Goal: Task Accomplishment & Management: Use online tool/utility

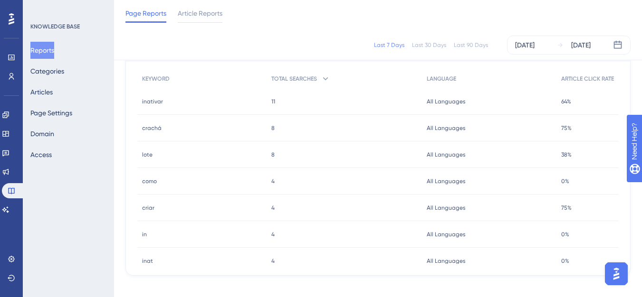
scroll to position [459, 0]
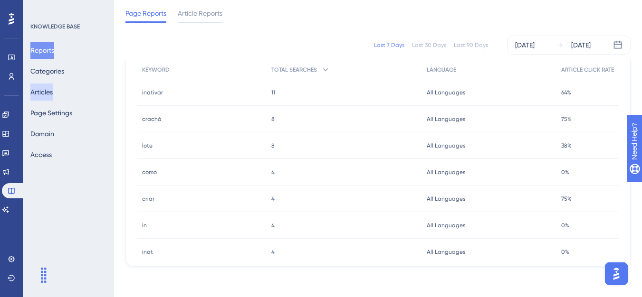
click at [53, 84] on button "Articles" at bounding box center [41, 92] width 22 height 17
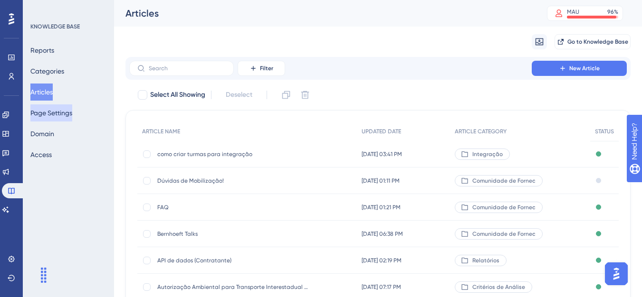
click at [70, 119] on button "Page Settings" at bounding box center [51, 113] width 42 height 17
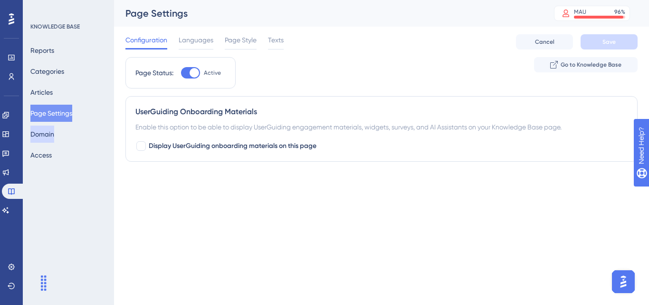
click at [54, 134] on button "Domain" at bounding box center [42, 133] width 24 height 17
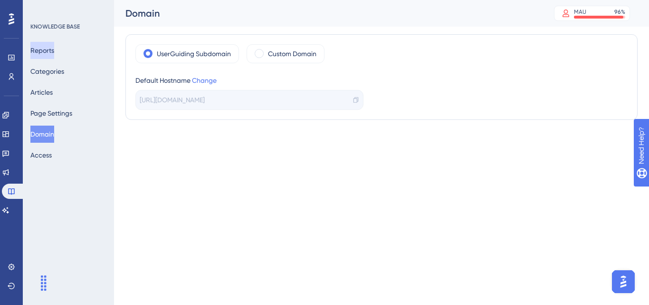
click at [54, 50] on button "Reports" at bounding box center [42, 50] width 24 height 17
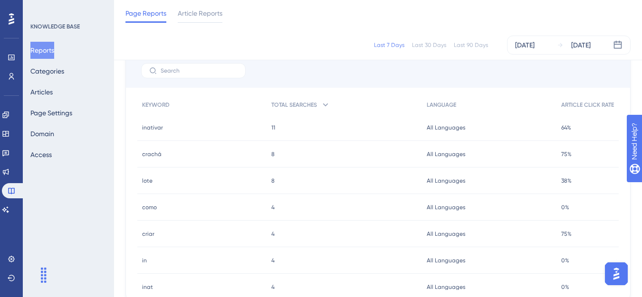
scroll to position [428, 0]
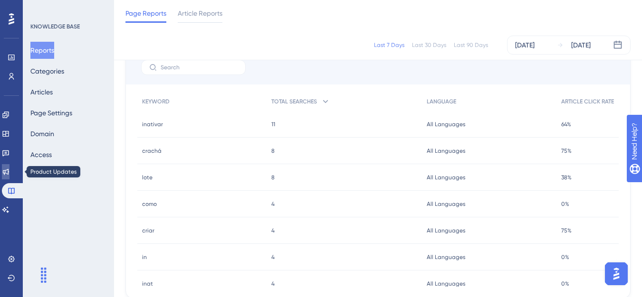
click at [10, 166] on link at bounding box center [6, 171] width 8 height 15
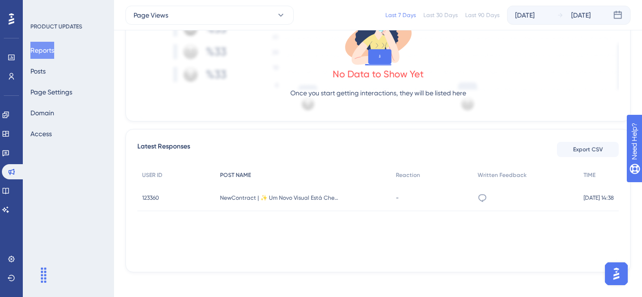
scroll to position [285, 0]
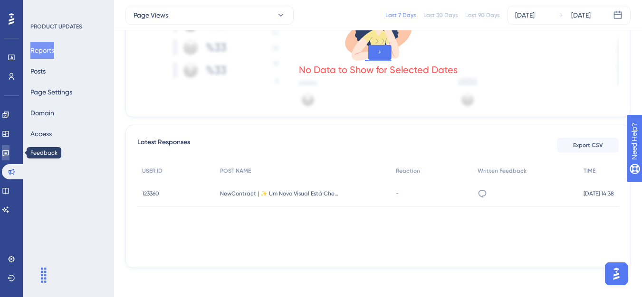
click at [10, 148] on link at bounding box center [6, 152] width 8 height 15
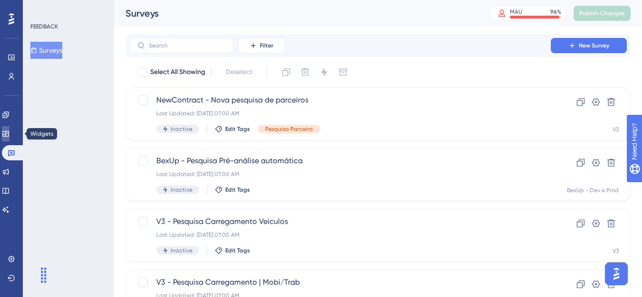
click at [10, 126] on link at bounding box center [6, 133] width 8 height 15
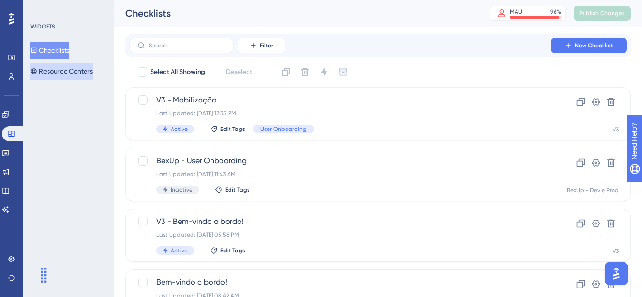
click at [70, 77] on button "Resource Centers" at bounding box center [61, 71] width 62 height 17
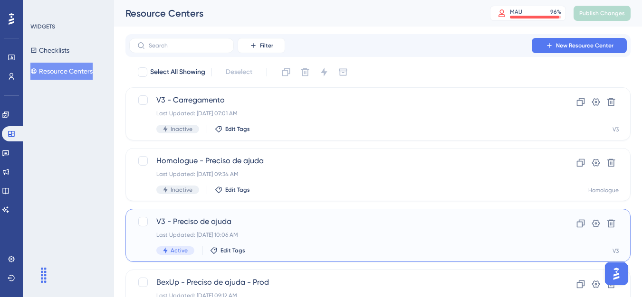
click at [184, 243] on div "V3 - Preciso de ajuda Last Updated: [DATE] 10:06 AM Active Edit Tags" at bounding box center [339, 235] width 367 height 39
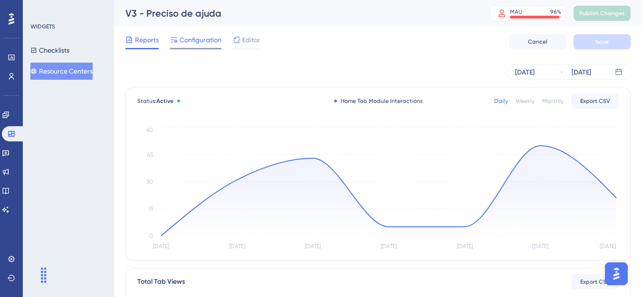
click at [193, 43] on span "Configuration" at bounding box center [201, 39] width 42 height 11
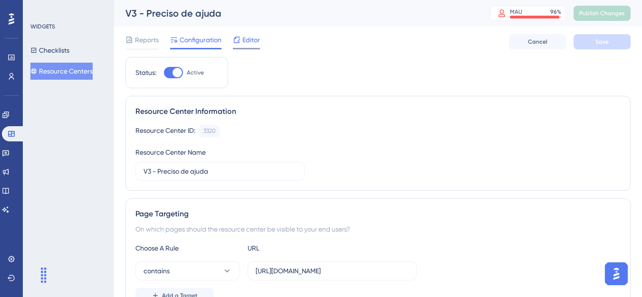
click at [241, 42] on div "Editor" at bounding box center [246, 39] width 27 height 11
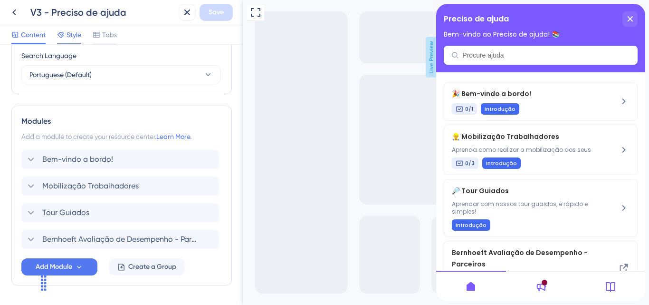
click at [74, 38] on span "Style" at bounding box center [74, 34] width 15 height 11
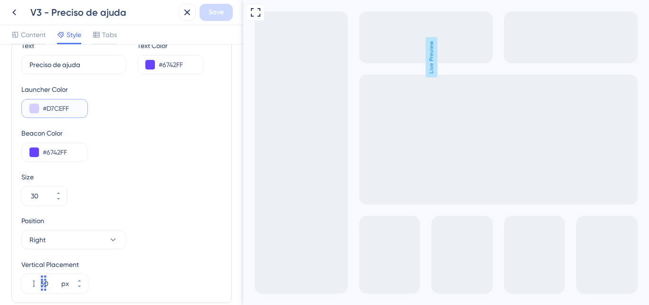
click at [67, 108] on input "#D7CEFF" at bounding box center [61, 108] width 37 height 11
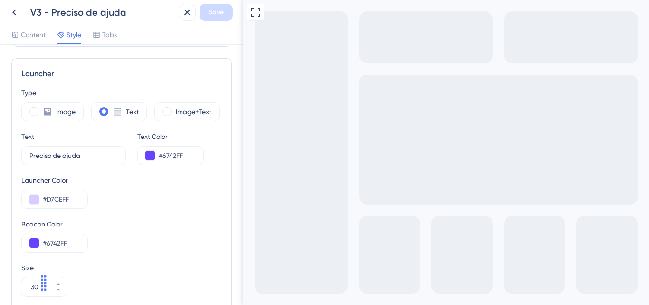
scroll to position [236, 0]
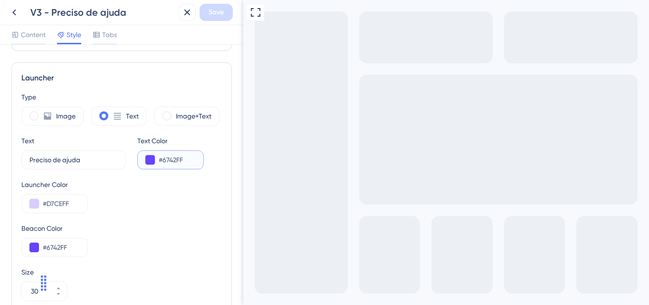
click at [182, 162] on input "#6742FF" at bounding box center [177, 159] width 37 height 11
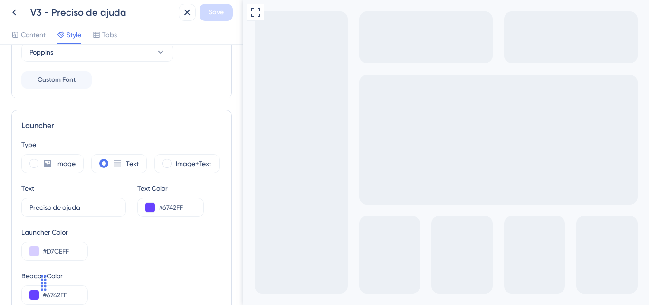
scroll to position [331, 0]
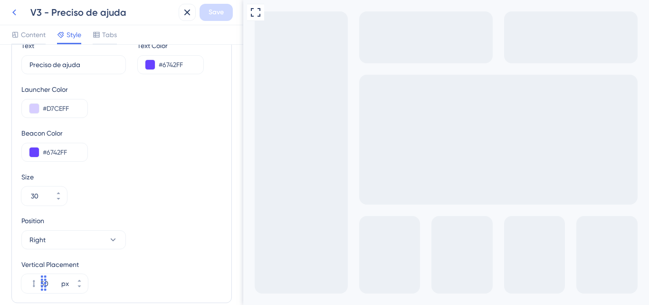
drag, startPoint x: 16, startPoint y: 11, endPoint x: 31, endPoint y: 2, distance: 17.9
click at [16, 11] on icon at bounding box center [14, 12] width 11 height 11
